Goal: Task Accomplishment & Management: Use online tool/utility

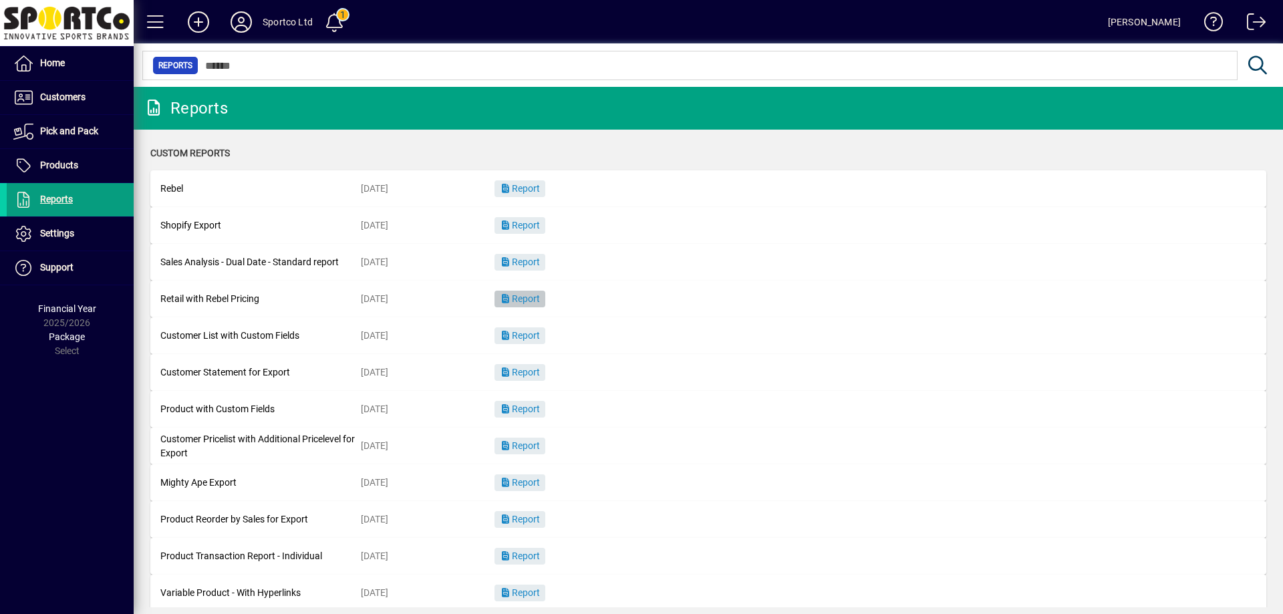
click at [526, 293] on span "Report" at bounding box center [520, 298] width 40 height 11
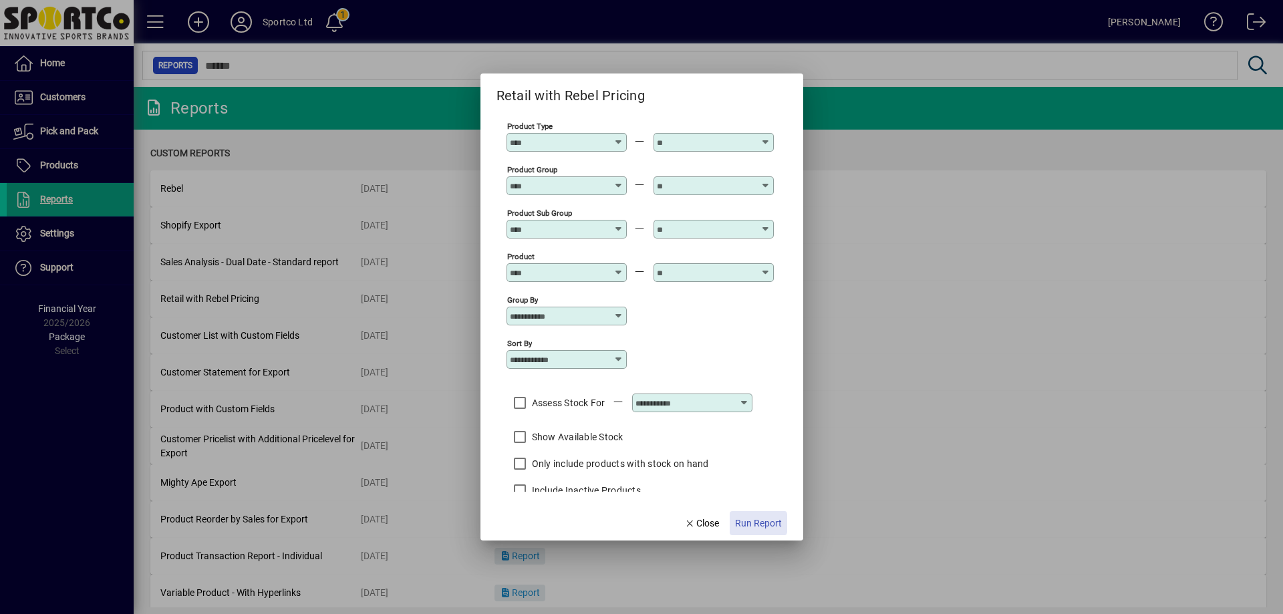
click at [758, 523] on span "Run Report" at bounding box center [758, 524] width 47 height 14
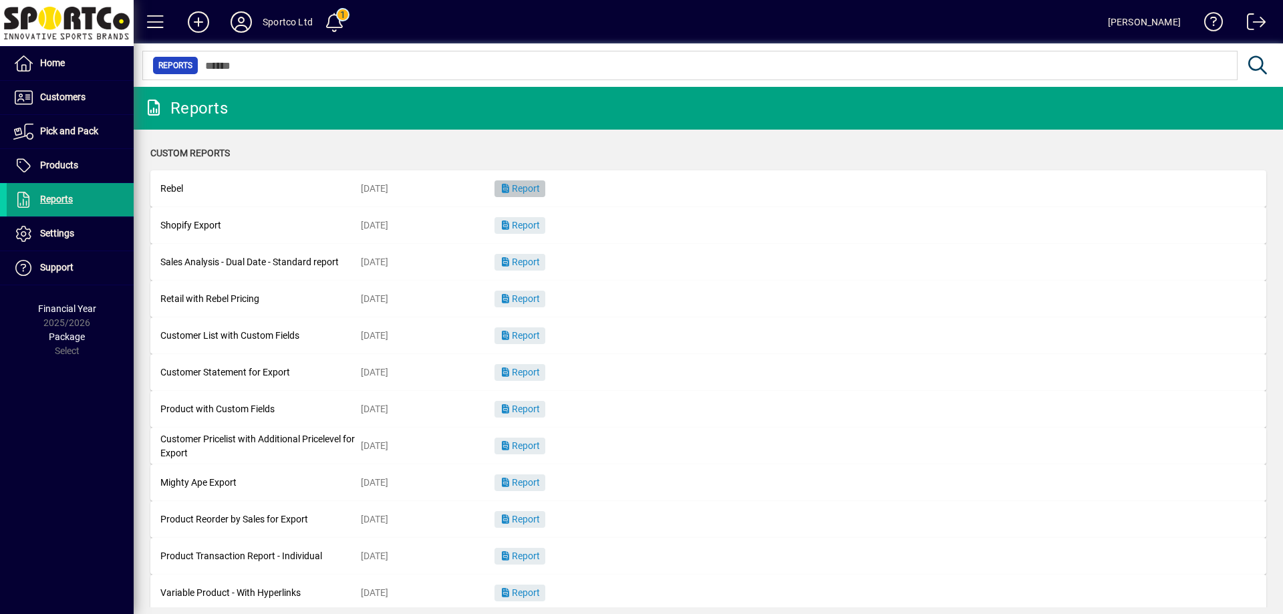
click at [529, 185] on span "Report" at bounding box center [520, 188] width 40 height 11
click at [48, 198] on span "Reports" at bounding box center [56, 199] width 33 height 11
click at [525, 186] on span "Report" at bounding box center [520, 188] width 40 height 11
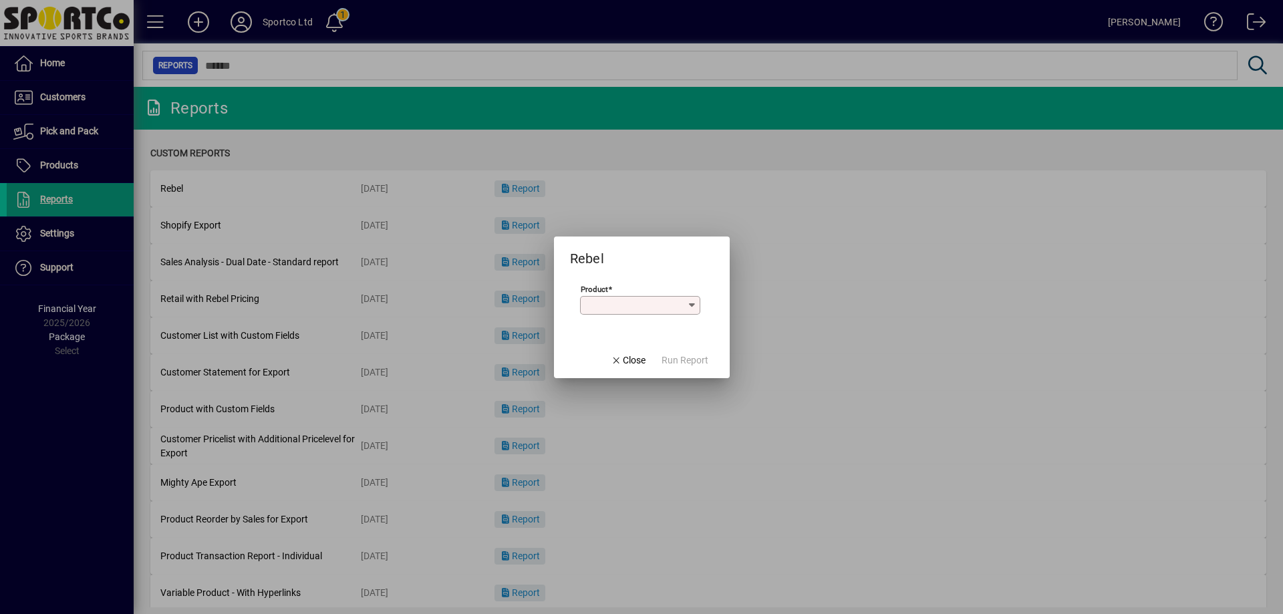
click at [627, 293] on div "Product" at bounding box center [640, 299] width 120 height 32
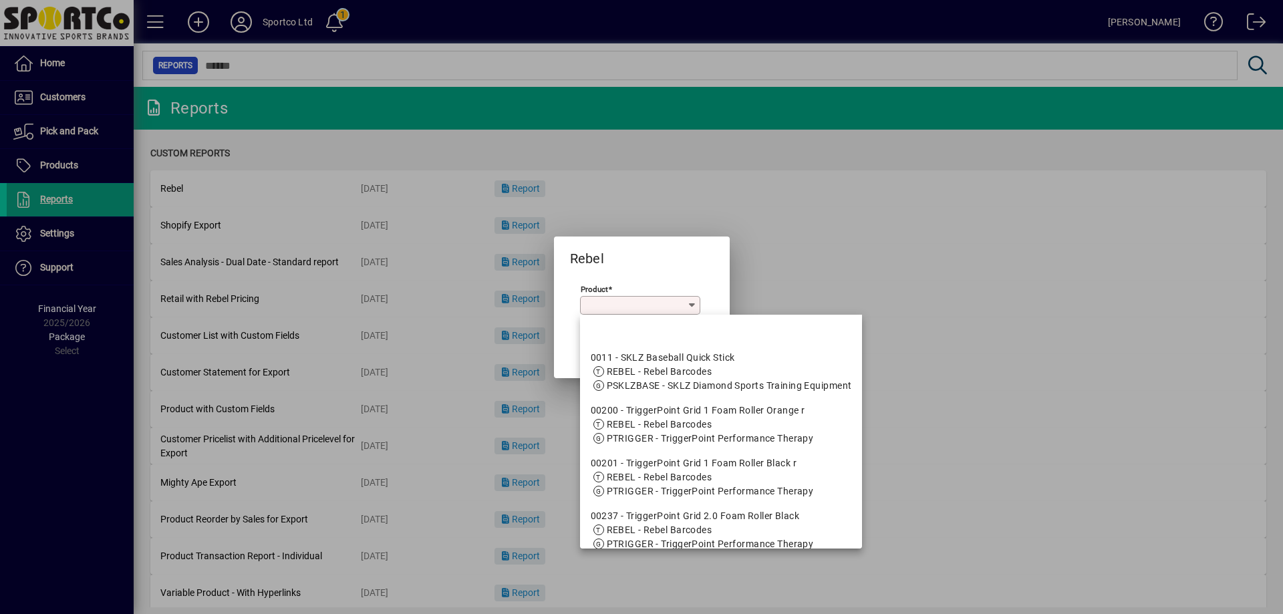
click at [627, 304] on input "Product" at bounding box center [635, 305] width 104 height 11
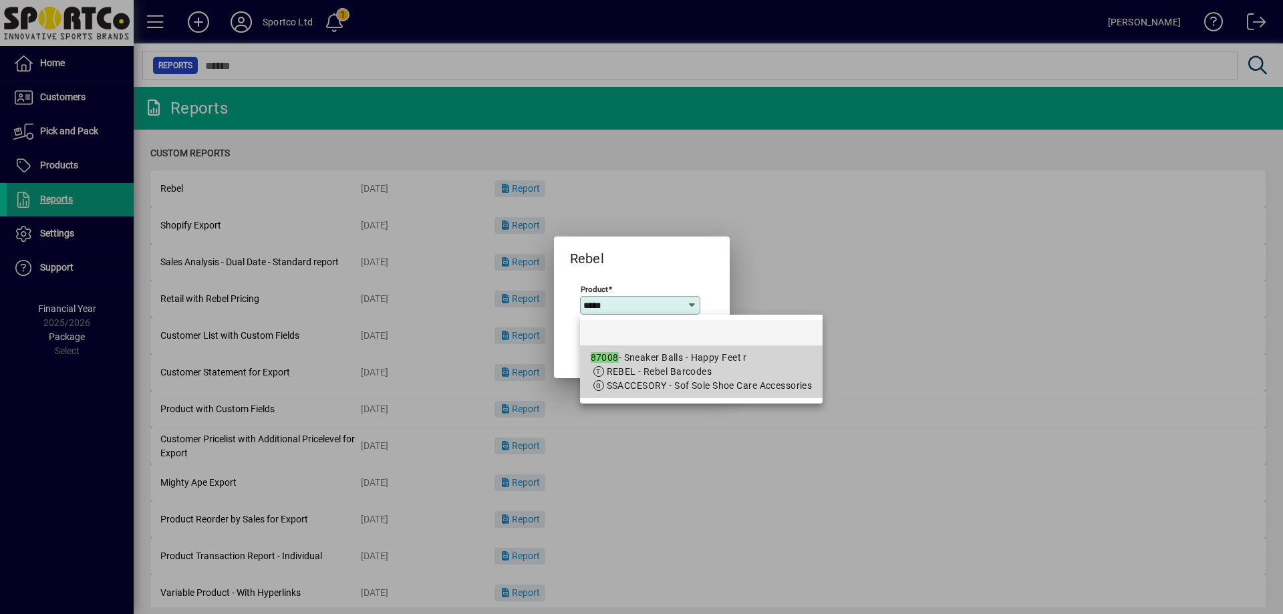
click at [706, 362] on div "87008 - Sneaker Balls - Happy Feet r" at bounding box center [702, 358] width 222 height 14
type input "**********"
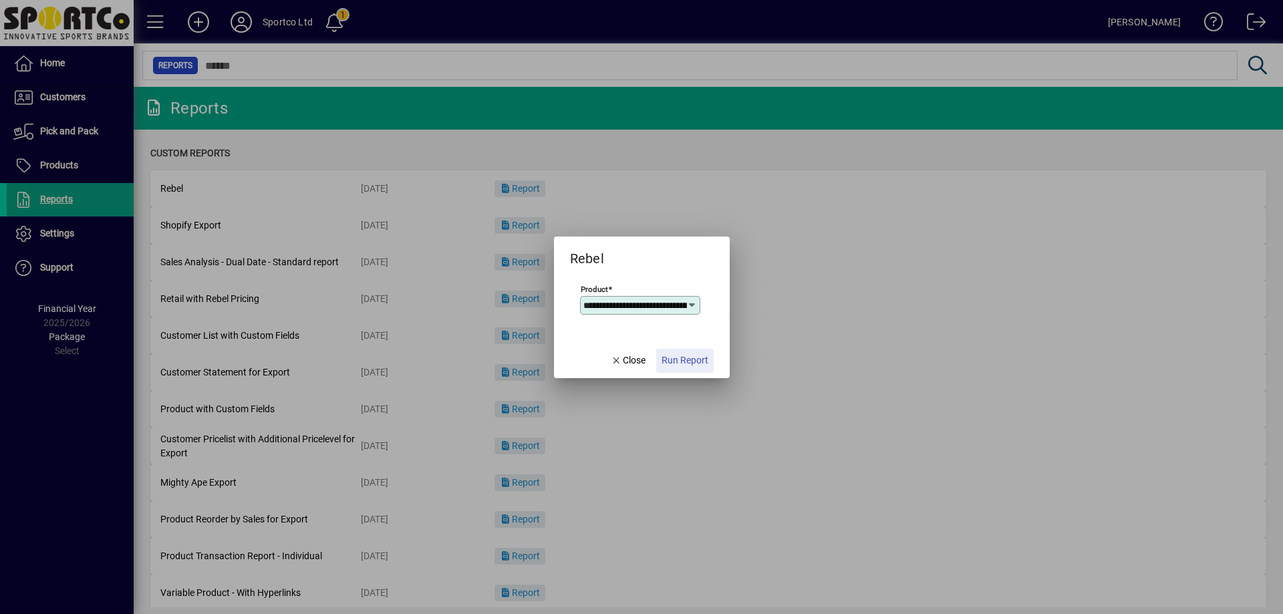
click at [706, 362] on span "Run Report" at bounding box center [685, 360] width 47 height 14
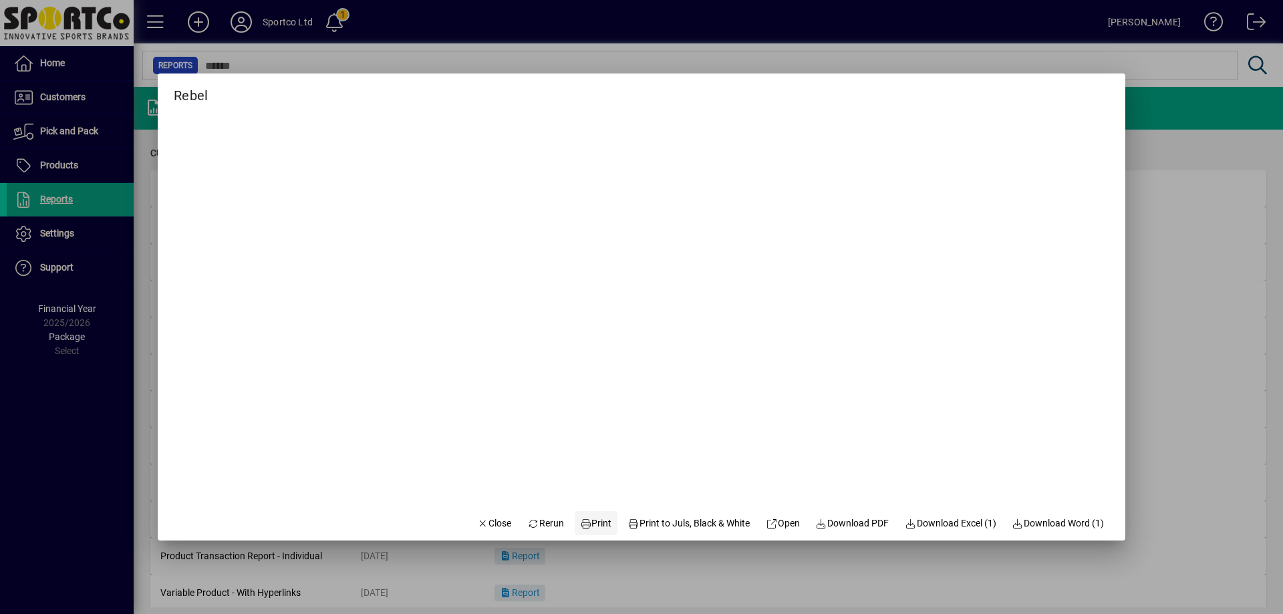
click at [591, 522] on span "Print" at bounding box center [596, 524] width 32 height 14
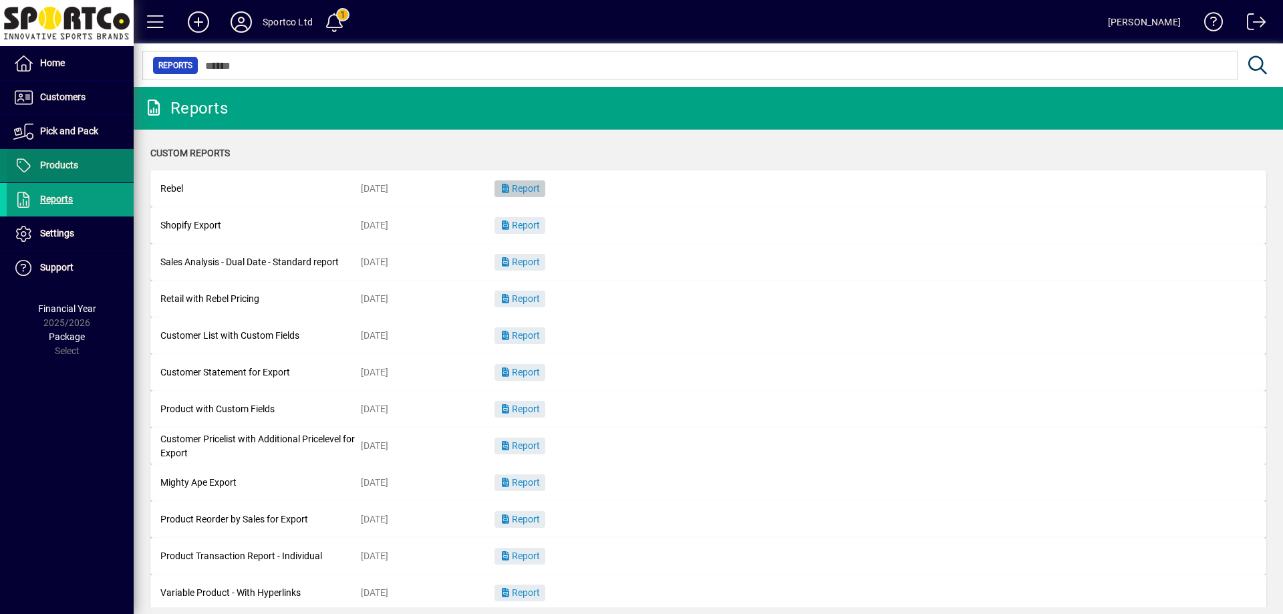
click at [86, 172] on span at bounding box center [70, 166] width 127 height 32
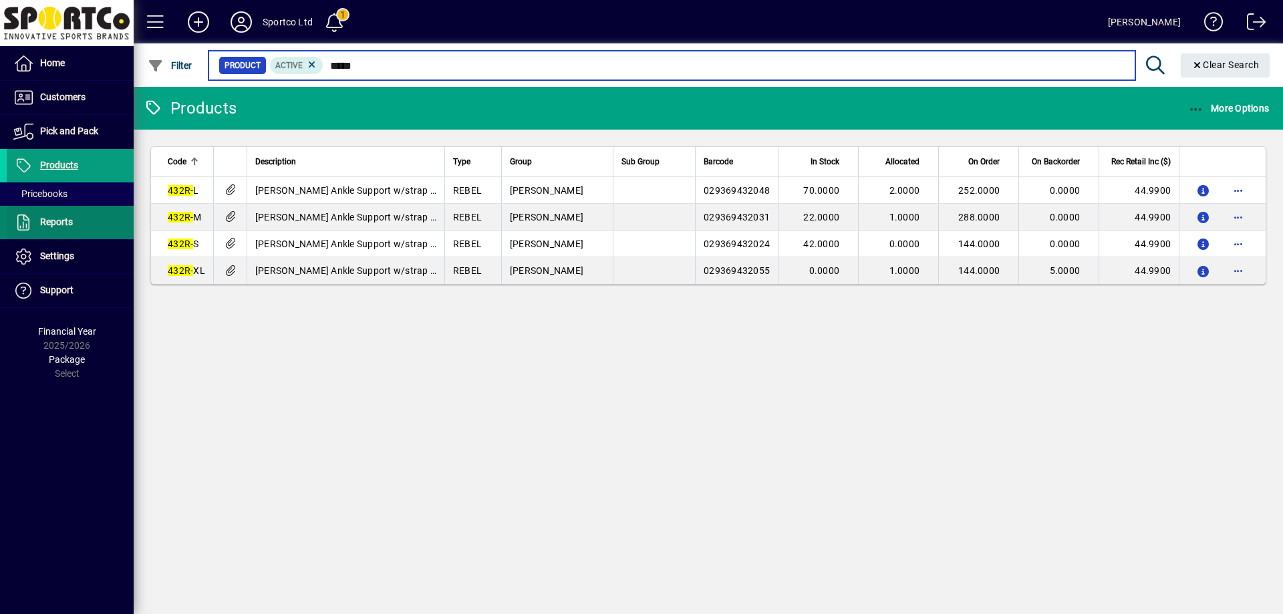
type input "*****"
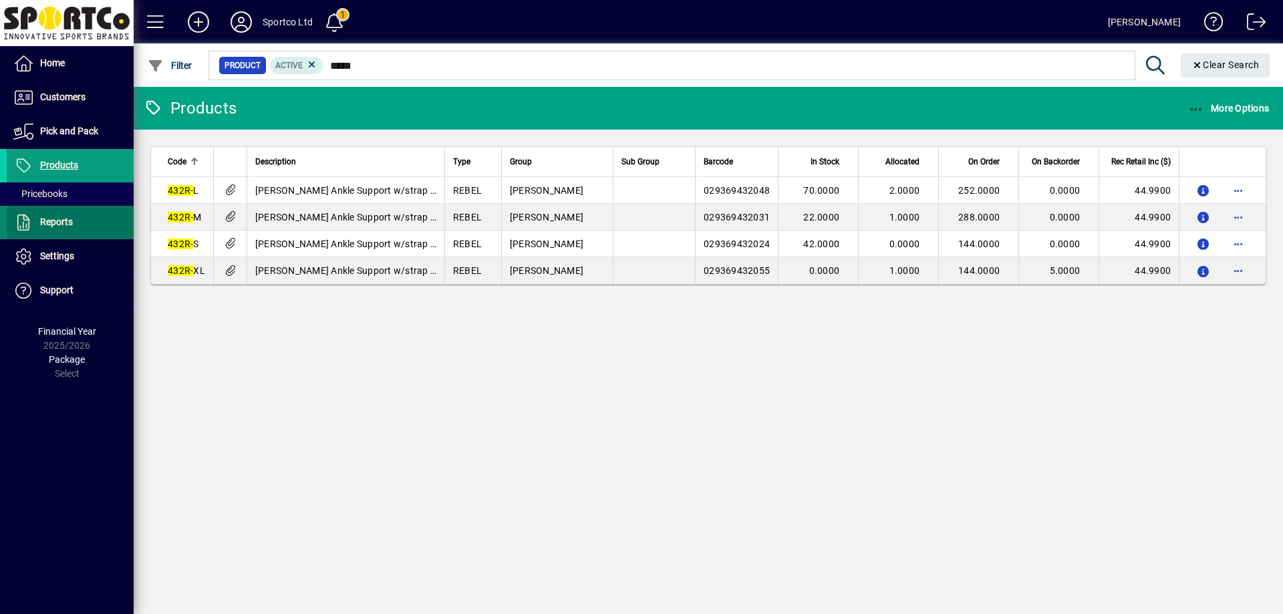
click at [55, 233] on span at bounding box center [70, 222] width 127 height 32
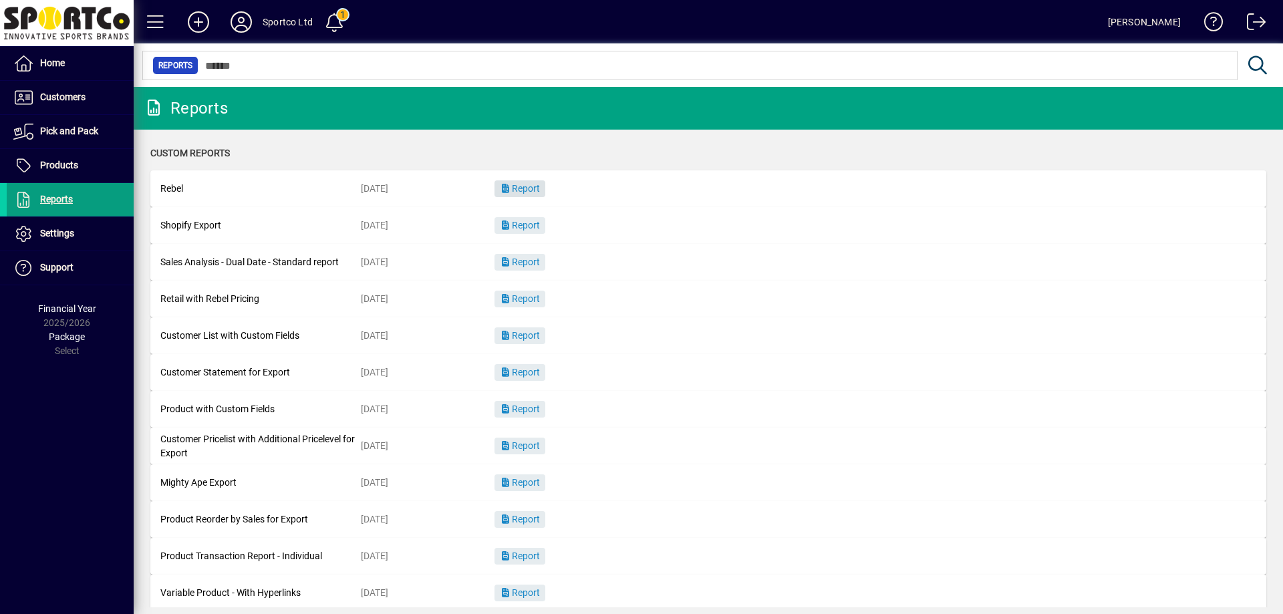
click at [517, 188] on span "Report" at bounding box center [520, 188] width 40 height 11
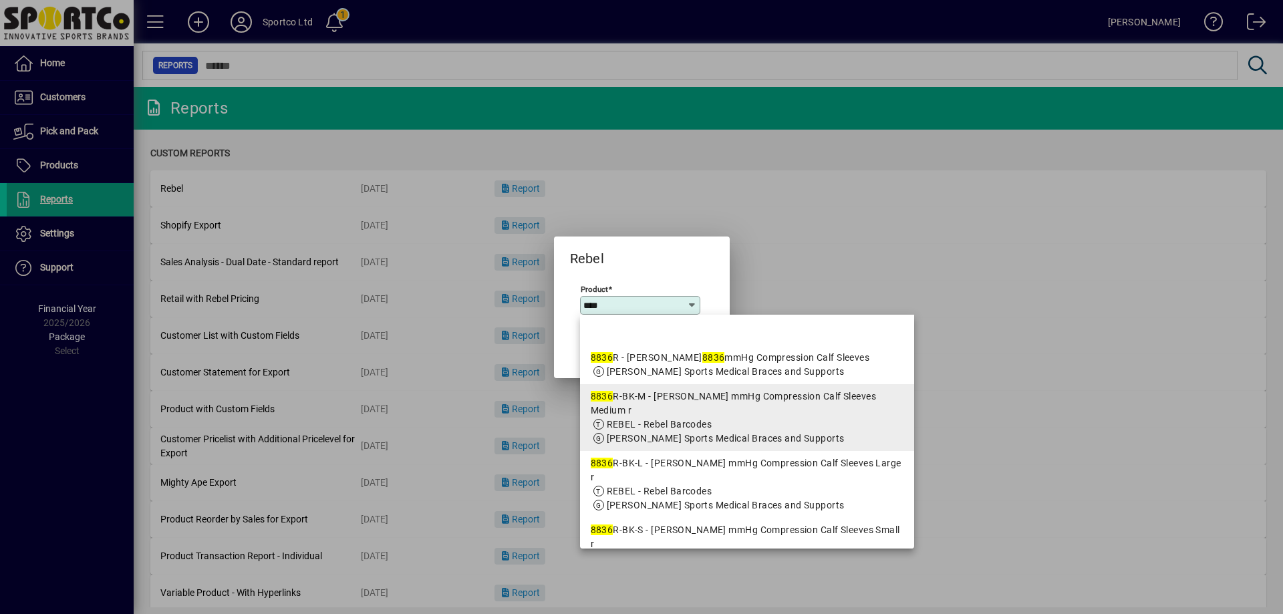
click at [728, 402] on div "8836 R-BK-M - [PERSON_NAME] mmHg Compression Calf Sleeves Medium r" at bounding box center [747, 404] width 313 height 28
type input "**********"
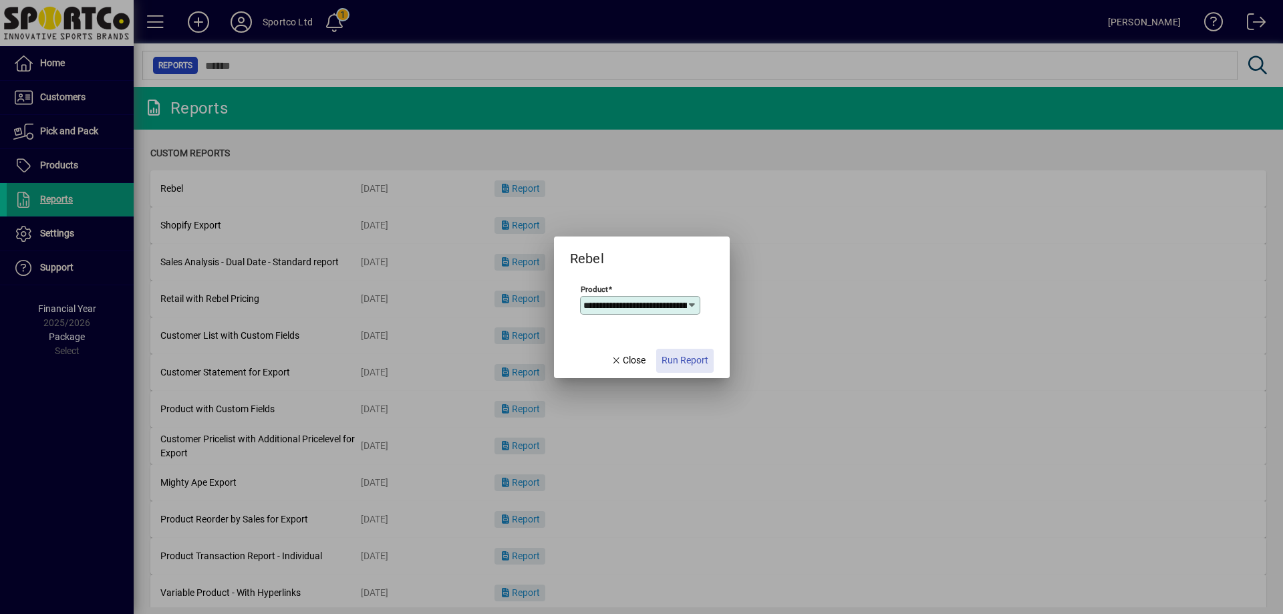
click at [688, 357] on span "Run Report" at bounding box center [685, 360] width 47 height 14
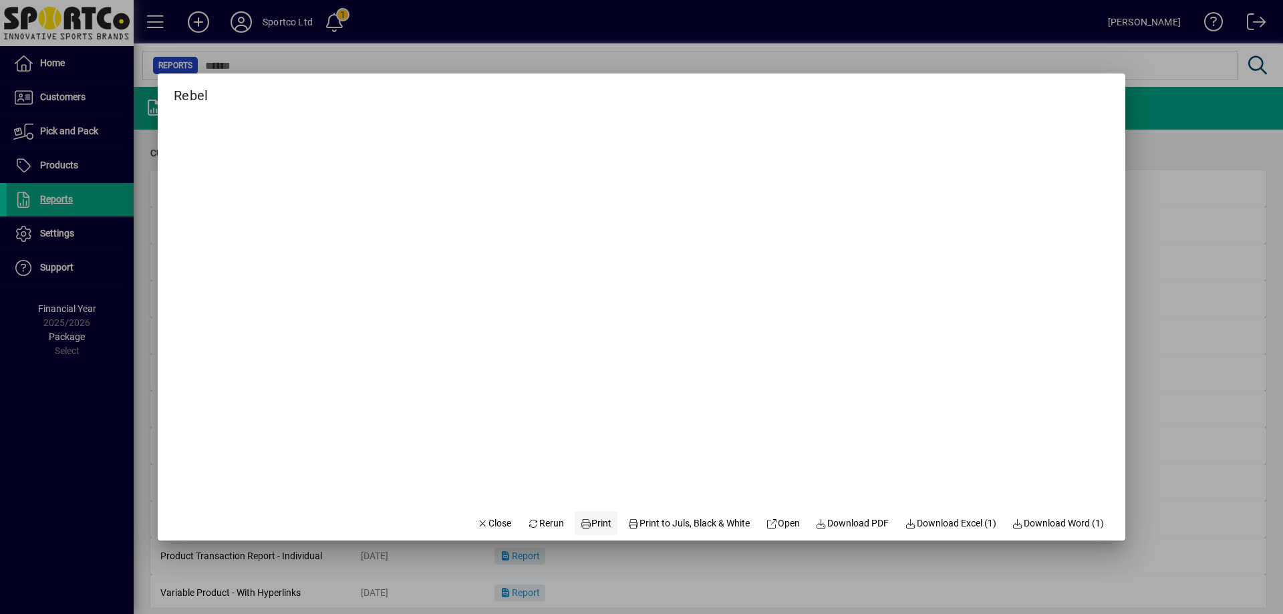
click at [587, 523] on span "Print" at bounding box center [596, 524] width 32 height 14
click at [477, 523] on span "Close" at bounding box center [494, 524] width 35 height 14
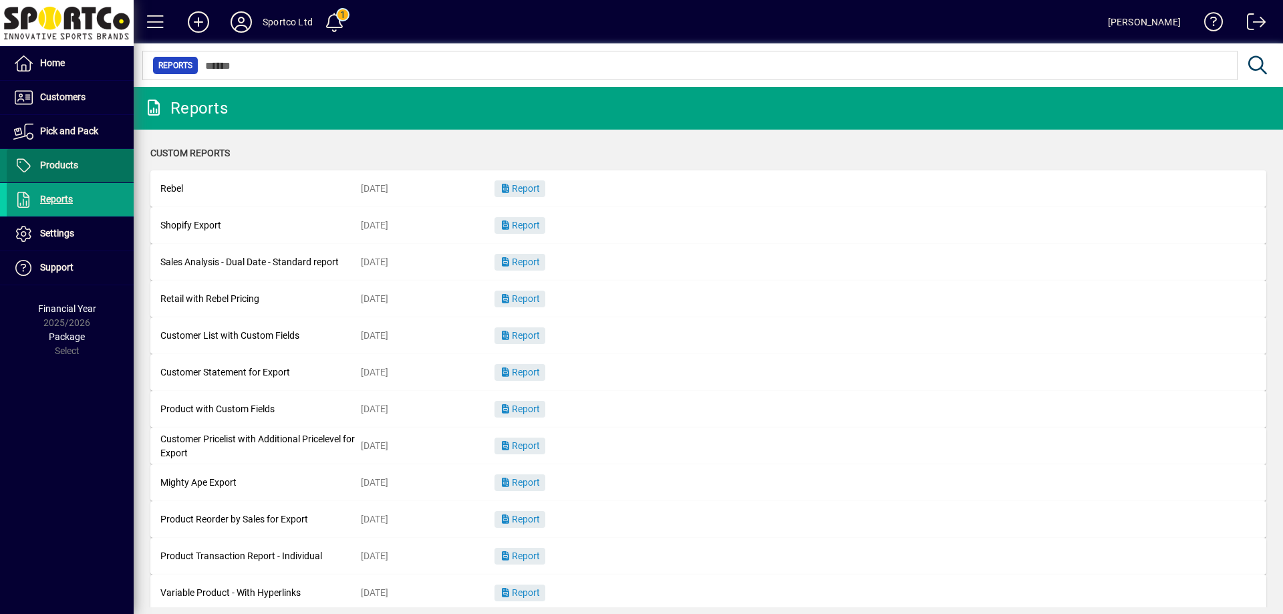
click at [54, 167] on span "Products" at bounding box center [59, 165] width 38 height 11
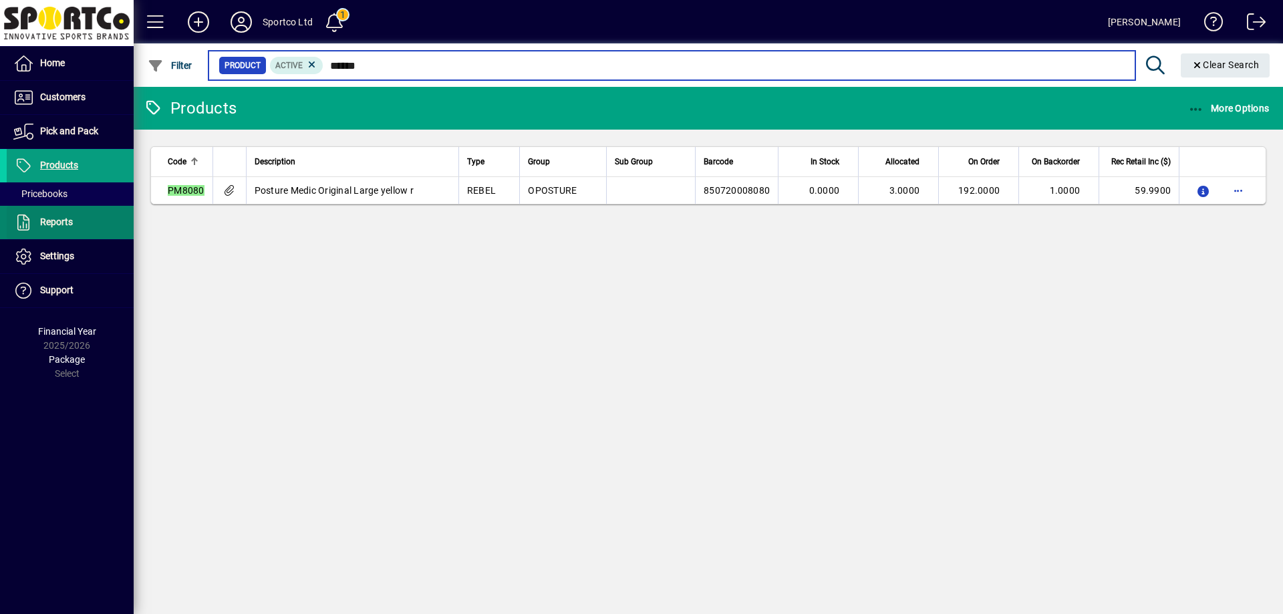
type input "******"
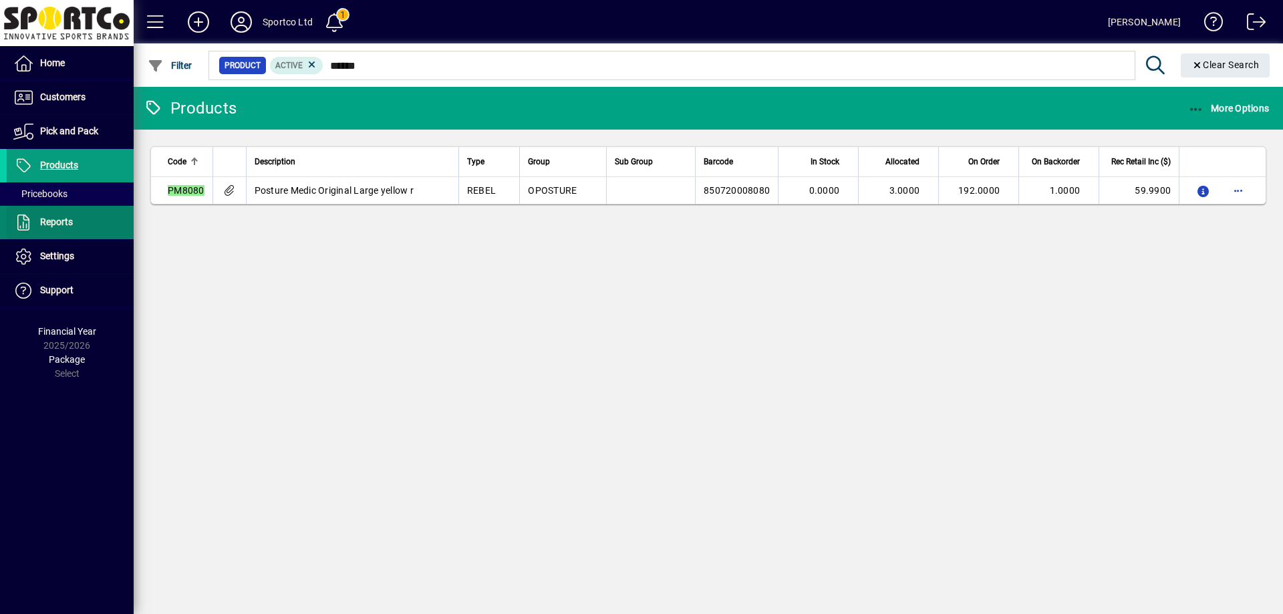
click at [67, 221] on span "Reports" at bounding box center [56, 222] width 33 height 11
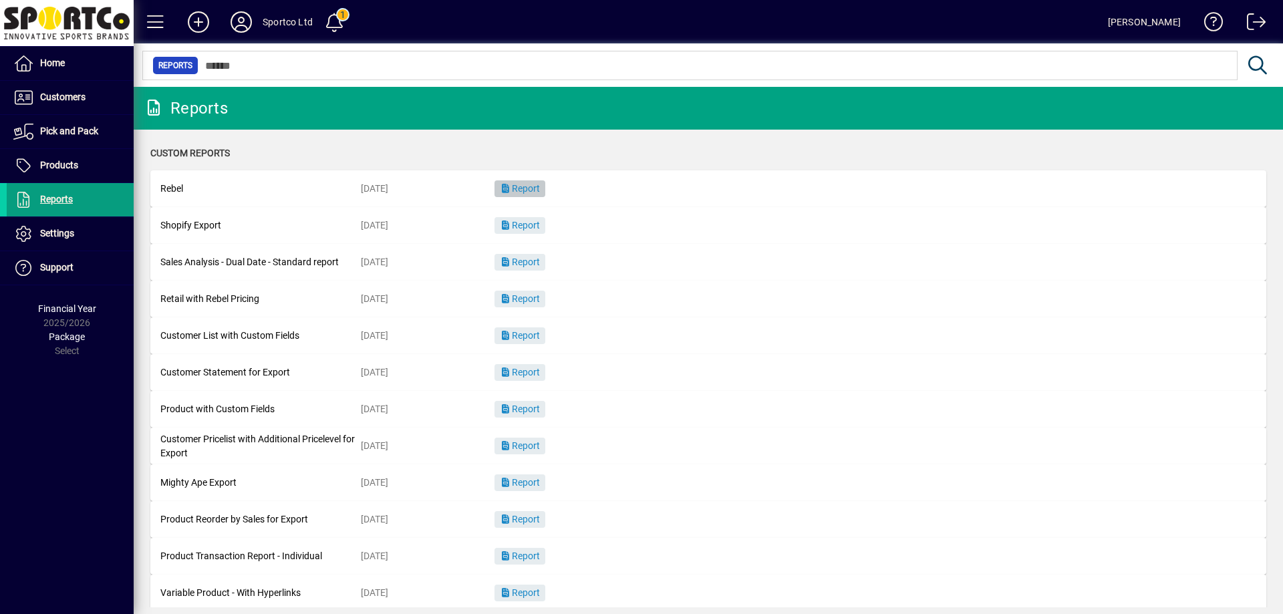
click at [527, 194] on span "button" at bounding box center [519, 189] width 51 height 32
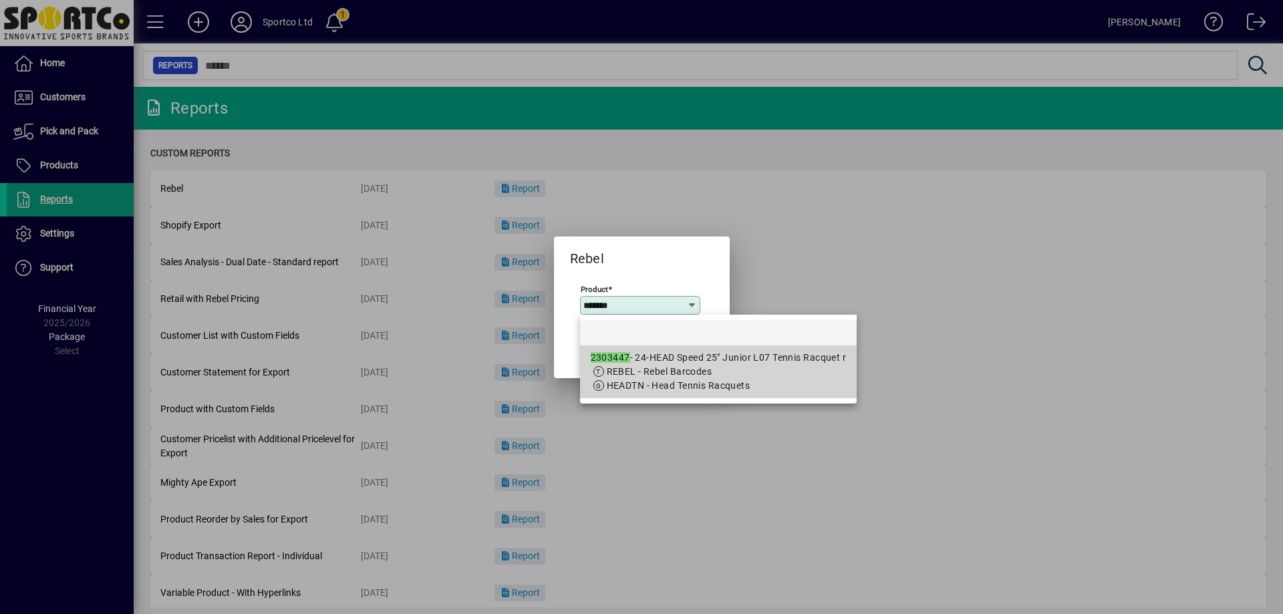
click at [700, 355] on div "2303447 - 24-HEAD Speed 25" Junior L07 Tennis Racquet r" at bounding box center [719, 358] width 256 height 14
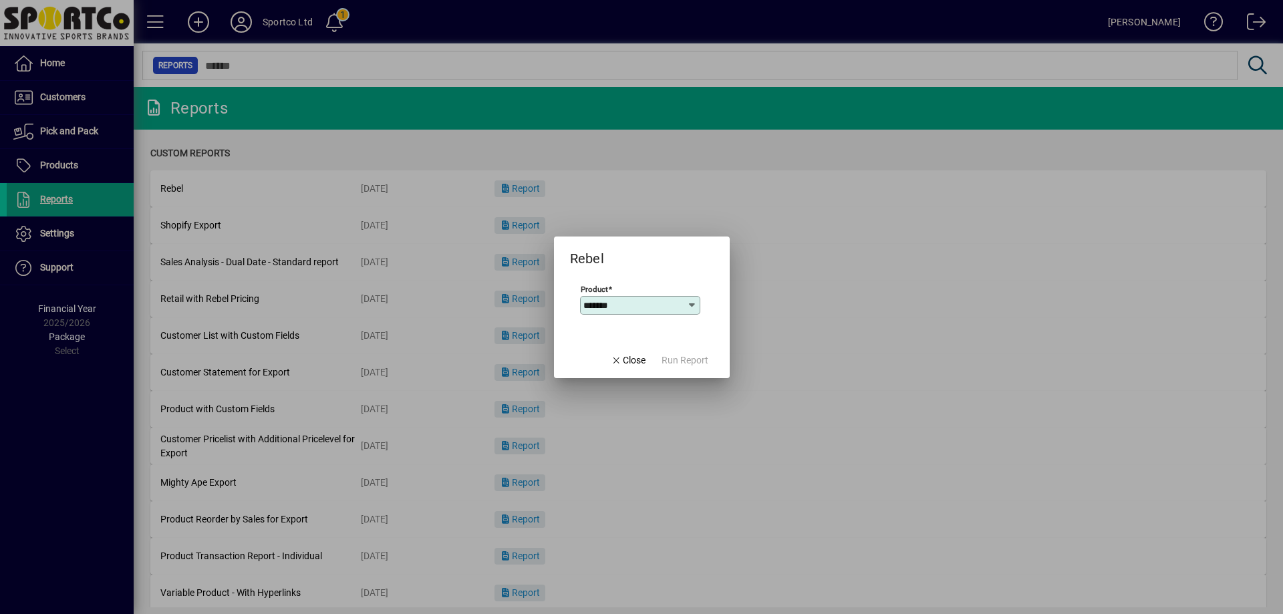
type input "**********"
click at [700, 355] on span "Run Report" at bounding box center [685, 360] width 47 height 14
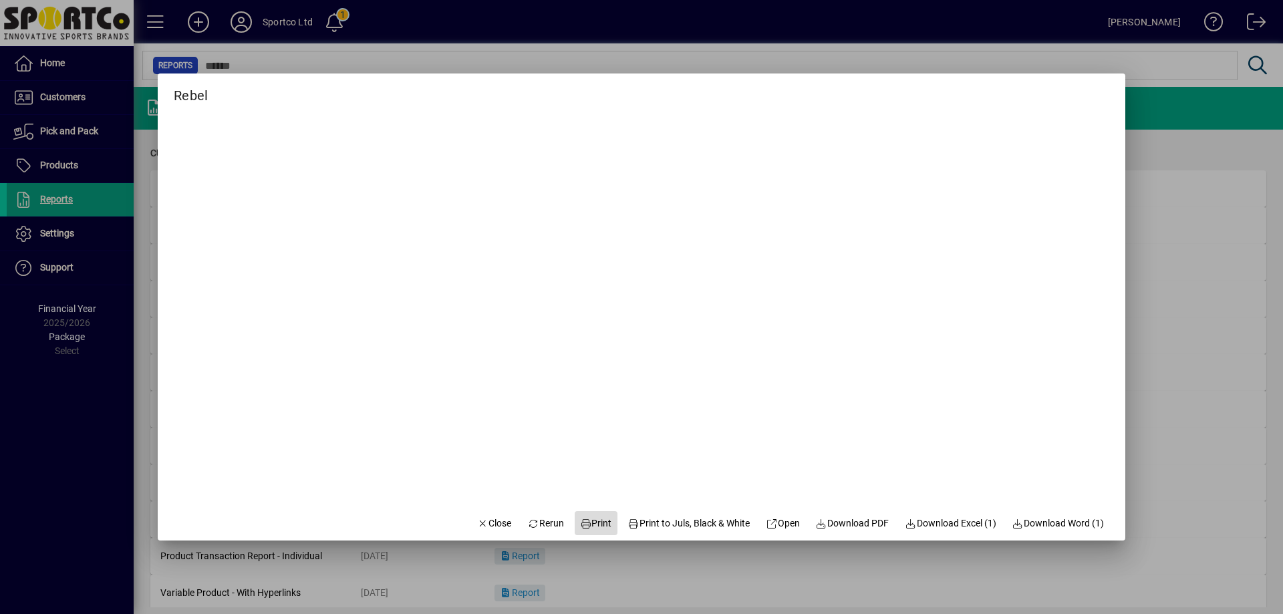
click at [597, 515] on span at bounding box center [596, 523] width 43 height 32
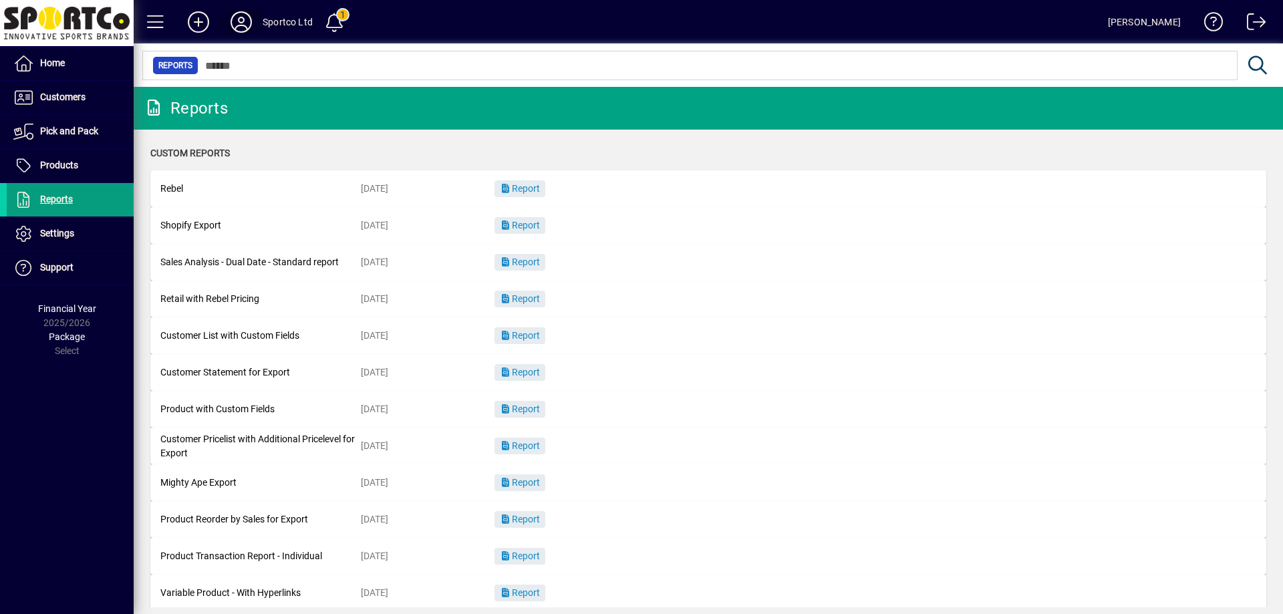
click at [235, 17] on icon at bounding box center [241, 21] width 27 height 21
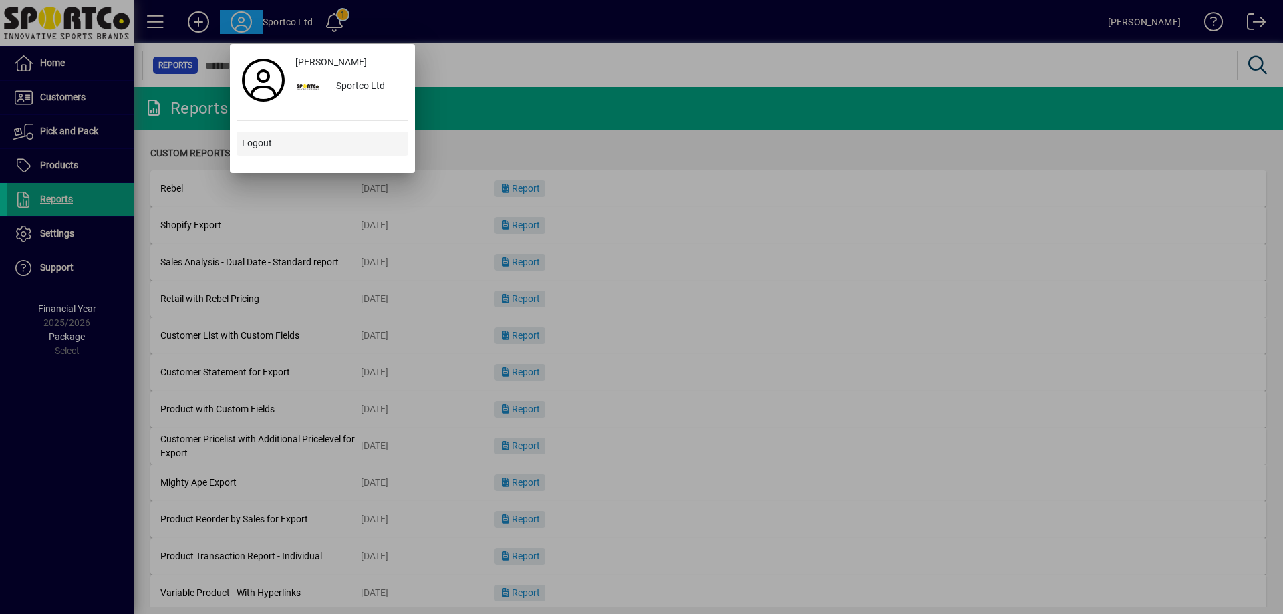
drag, startPoint x: 245, startPoint y: 124, endPoint x: 249, endPoint y: 148, distance: 25.0
click at [249, 148] on div "Sandy Penina Sportco Ltd Logout" at bounding box center [323, 109] width 172 height 116
click at [249, 149] on span "Logout" at bounding box center [257, 143] width 30 height 14
